Goal: Navigation & Orientation: Understand site structure

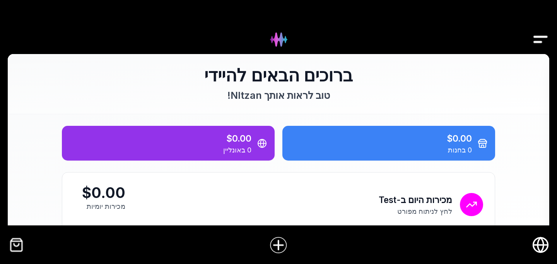
click at [536, 38] on img "Drawer" at bounding box center [540, 40] width 17 height 30
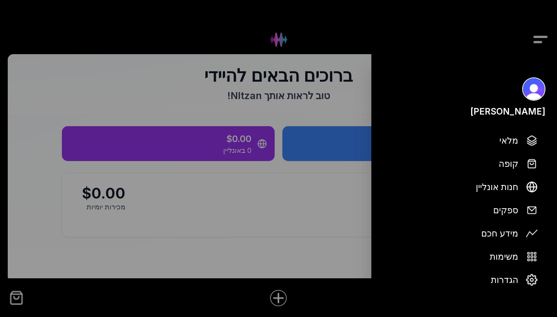
click at [537, 38] on div at bounding box center [278, 158] width 557 height 317
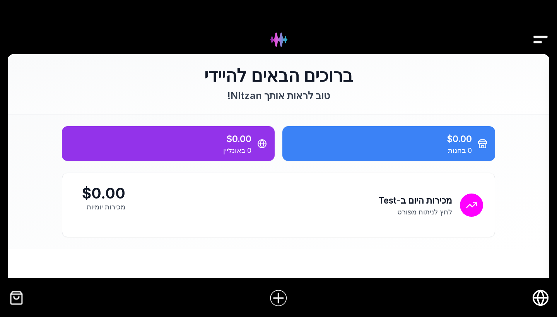
click at [537, 38] on img "Drawer" at bounding box center [540, 40] width 17 height 30
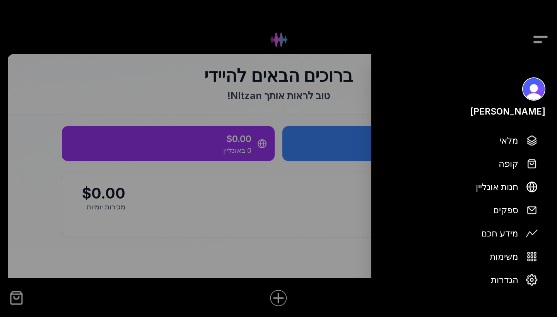
click at [537, 38] on div at bounding box center [278, 158] width 557 height 317
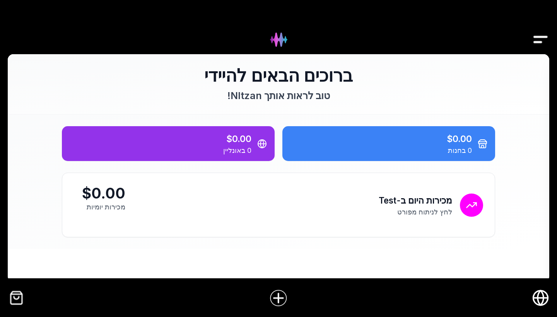
click at [537, 38] on img "Drawer" at bounding box center [540, 40] width 17 height 30
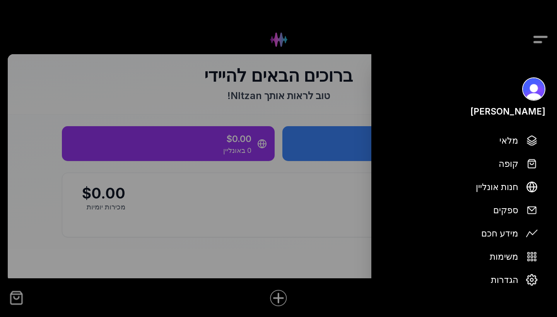
click at [539, 40] on div at bounding box center [278, 158] width 557 height 317
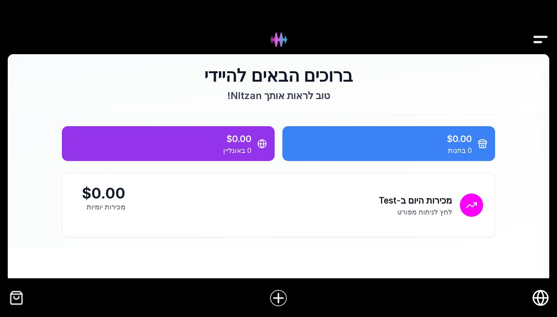
click at [540, 41] on img "Drawer" at bounding box center [540, 40] width 17 height 30
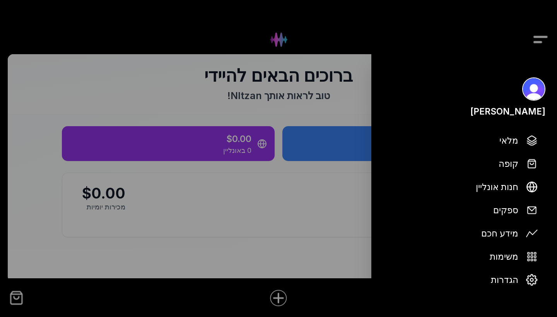
click at [540, 41] on div at bounding box center [278, 158] width 557 height 317
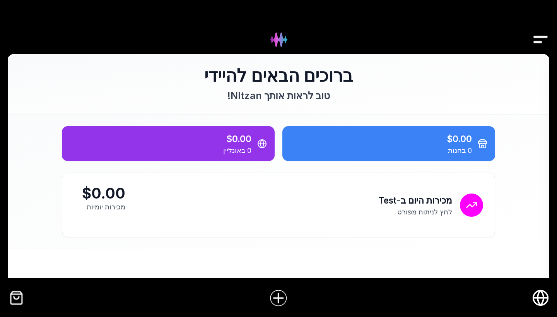
click at [540, 41] on img "Drawer" at bounding box center [540, 40] width 17 height 30
